Goal: Complete application form: Complete application form

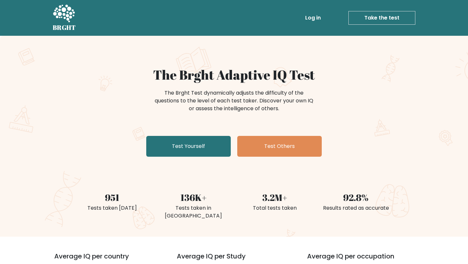
scroll to position [14, 0]
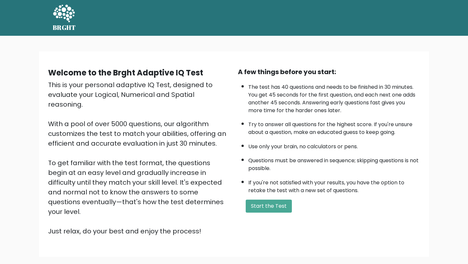
scroll to position [34, 0]
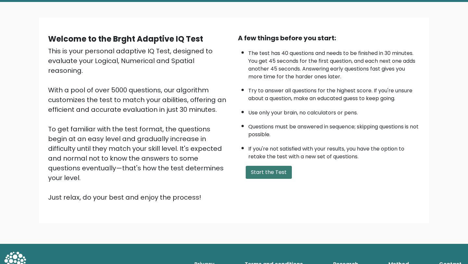
click at [252, 171] on button "Start the Test" at bounding box center [269, 172] width 46 height 13
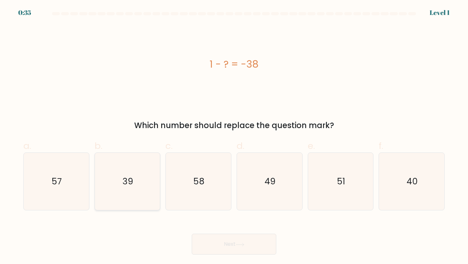
click at [130, 180] on text "39" at bounding box center [128, 181] width 11 height 12
click at [234, 136] on input "b. 39" at bounding box center [234, 134] width 0 height 4
radio input "true"
click at [229, 246] on button "Next" at bounding box center [234, 244] width 85 height 21
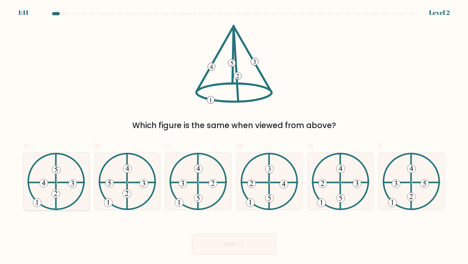
click at [58, 205] on icon at bounding box center [56, 182] width 58 height 58
click at [234, 136] on input "a." at bounding box center [234, 134] width 0 height 4
radio input "true"
click at [205, 247] on button "Next" at bounding box center [234, 244] width 85 height 21
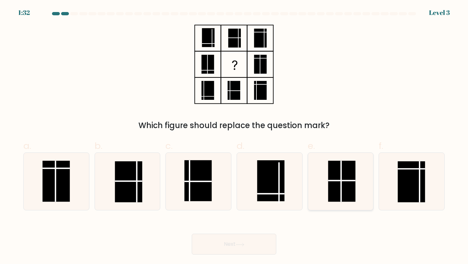
click at [340, 176] on rect at bounding box center [341, 181] width 27 height 41
click at [234, 136] on input "e." at bounding box center [234, 134] width 0 height 4
radio input "true"
click at [256, 242] on button "Next" at bounding box center [234, 244] width 85 height 21
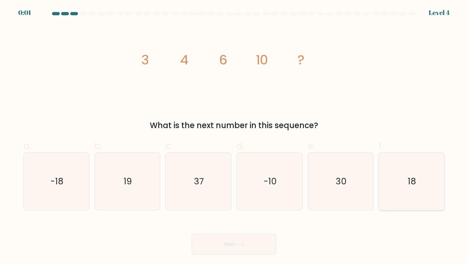
click at [410, 196] on icon "18" at bounding box center [412, 182] width 58 height 58
click at [234, 136] on input "f. 18" at bounding box center [234, 134] width 0 height 4
radio input "true"
click at [260, 246] on div "Next" at bounding box center [234, 236] width 429 height 36
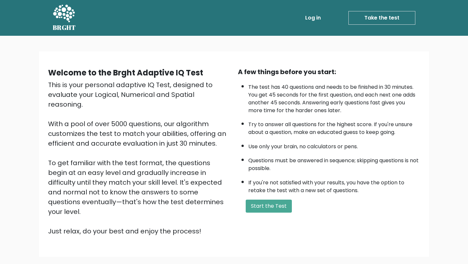
scroll to position [34, 0]
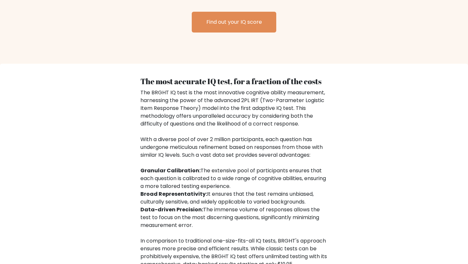
scroll to position [924, 0]
